Goal: Book appointment/travel/reservation

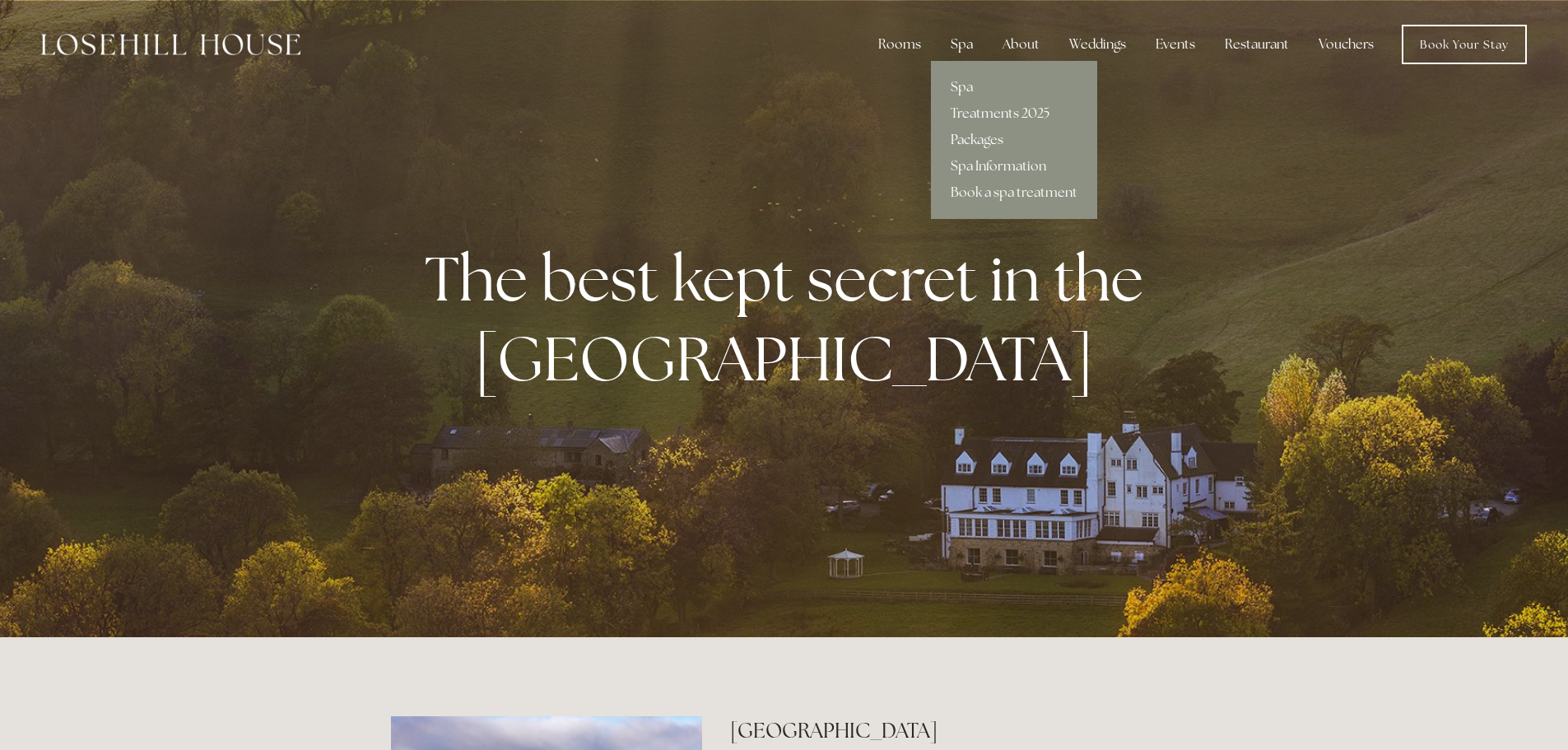
click at [980, 137] on link "Packages" at bounding box center [1014, 139] width 166 height 26
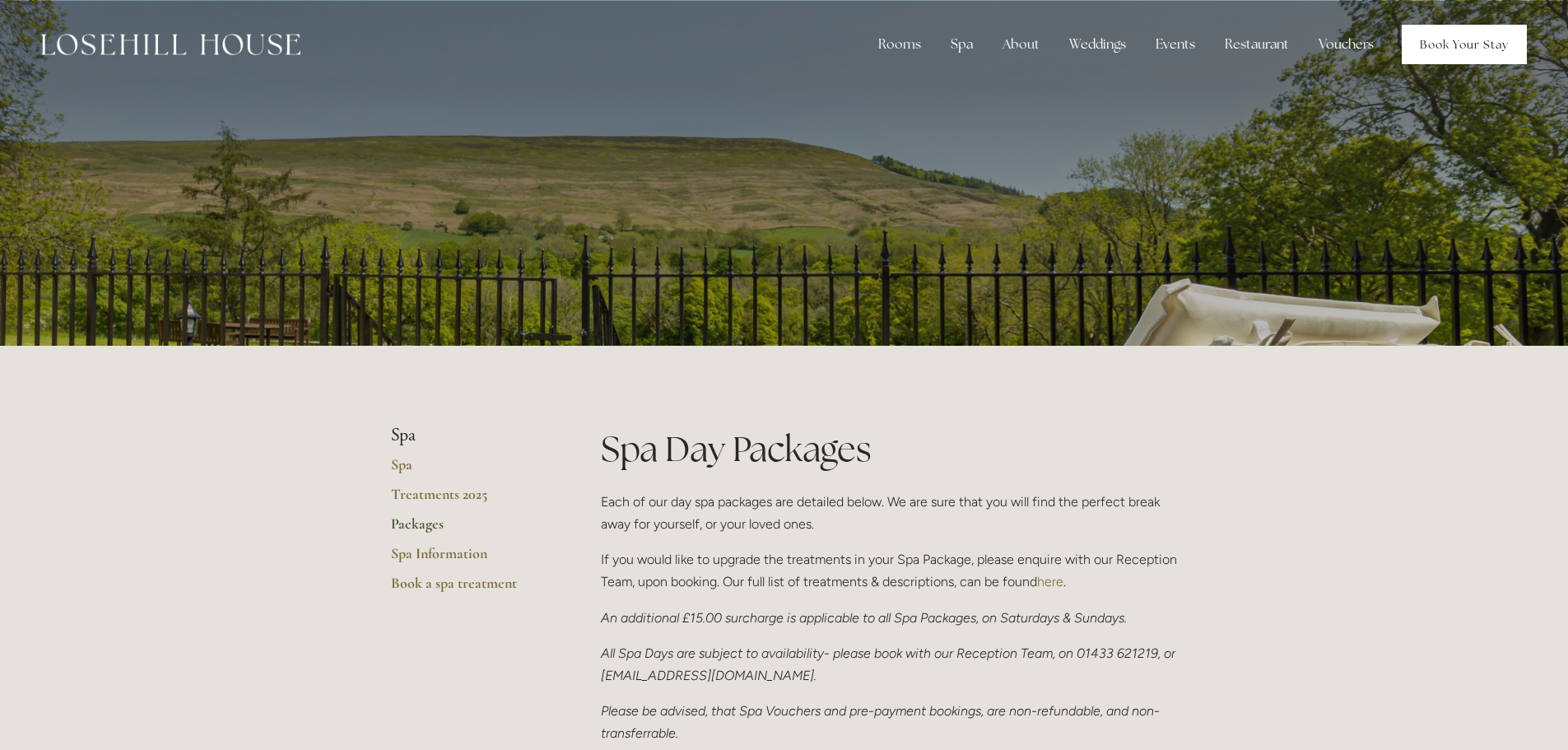
click at [1465, 42] on link "Book Your Stay" at bounding box center [1464, 44] width 125 height 40
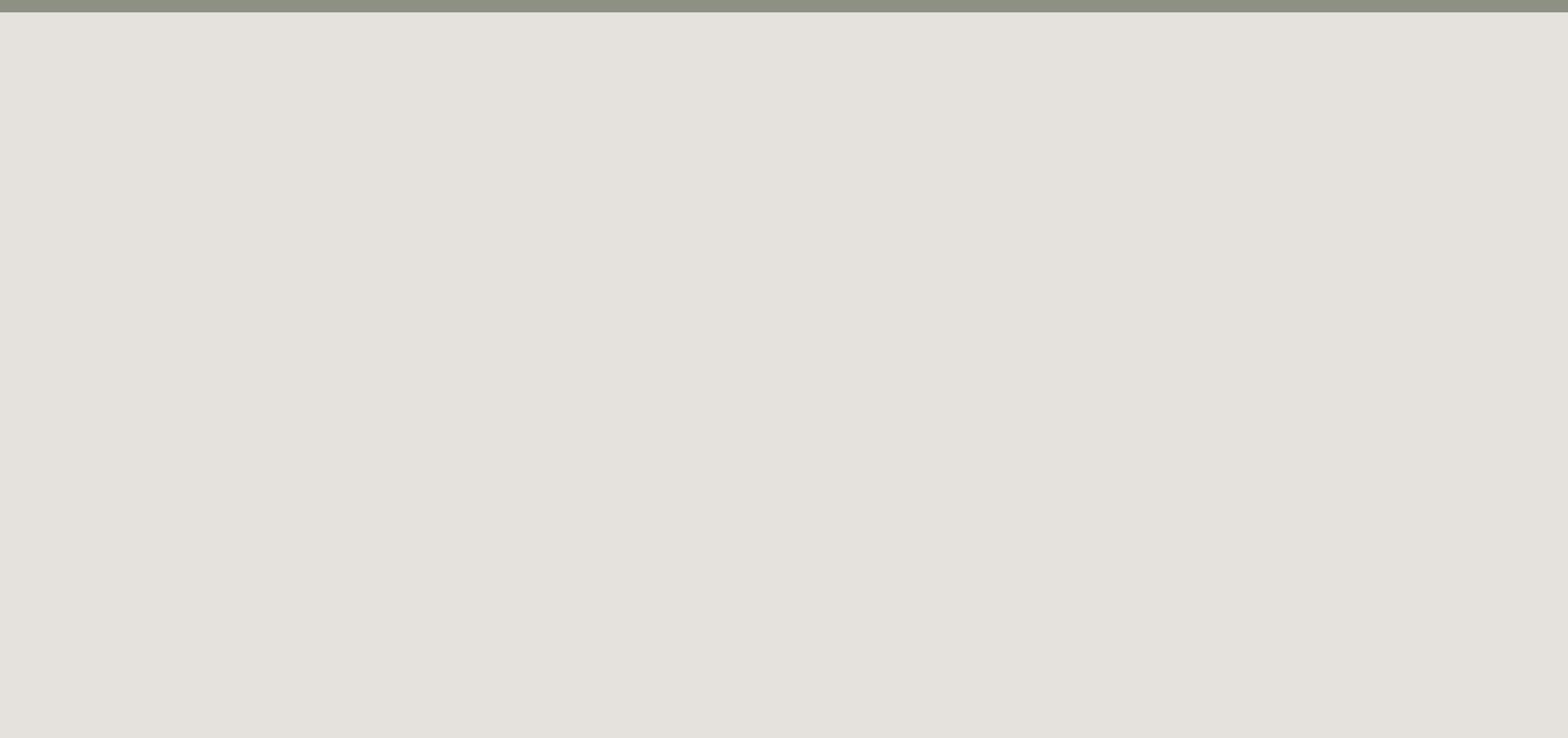
scroll to position [90, 0]
